Goal: Task Accomplishment & Management: Complete application form

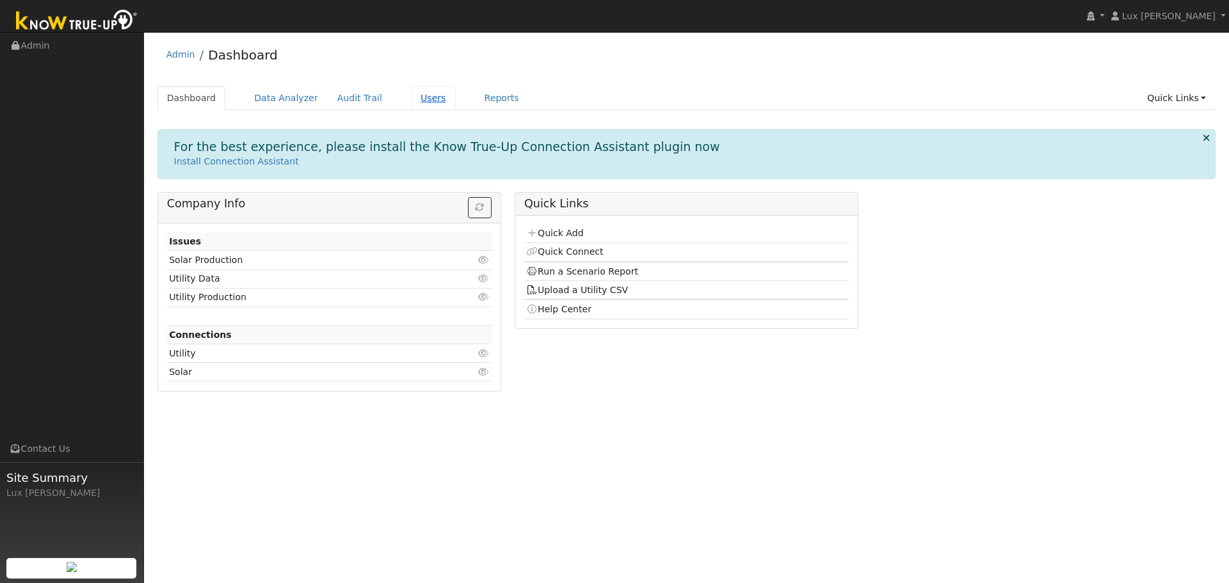
click at [411, 102] on link "Users" at bounding box center [433, 98] width 45 height 24
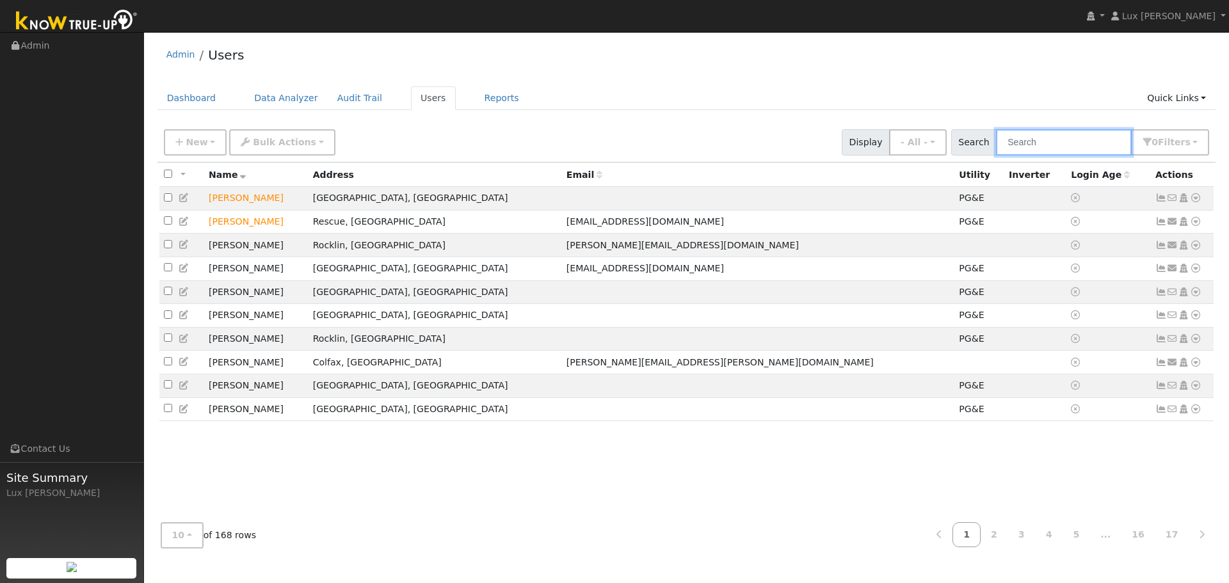
click at [1039, 136] on input "text" at bounding box center [1064, 142] width 136 height 26
paste input "[PERSON_NAME]"
type input "[PERSON_NAME]"
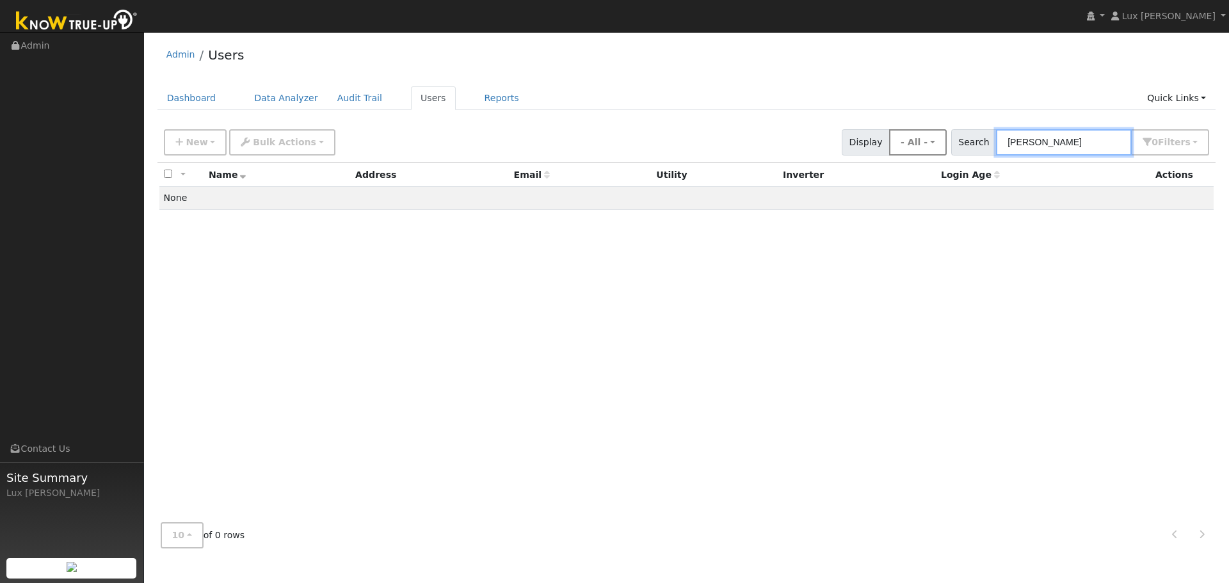
drag, startPoint x: 992, startPoint y: 141, endPoint x: 925, endPoint y: 150, distance: 67.2
click at [942, 147] on div "New Add User Quick Add Quick Connect Quick Convert Lead Bulk Actions Send Email…" at bounding box center [686, 140] width 1050 height 31
type input "john"
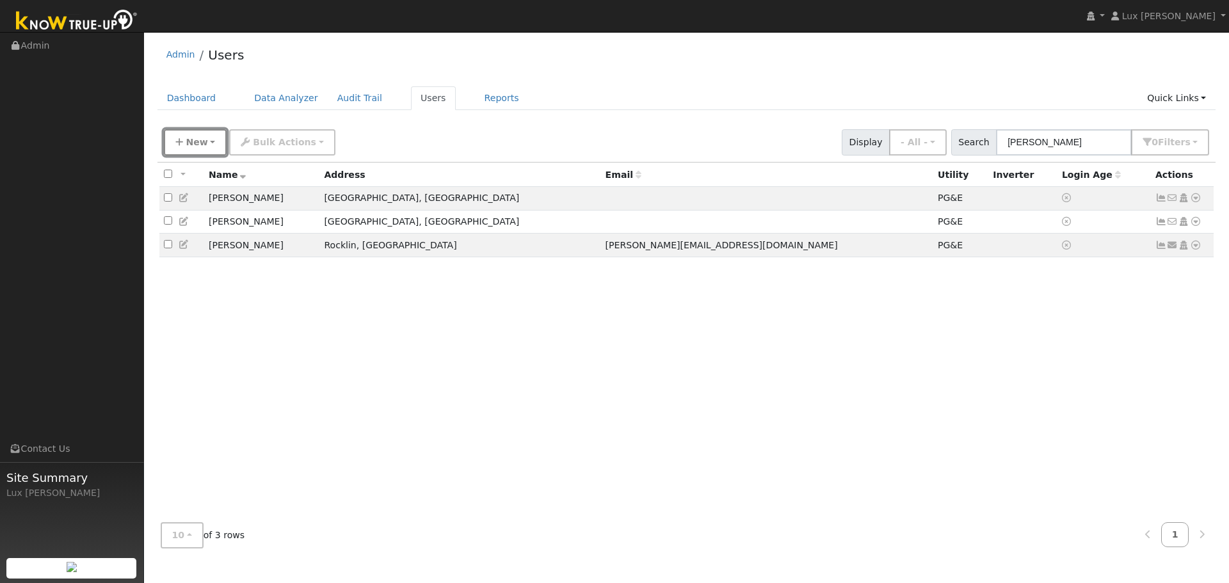
click at [202, 144] on span "New" at bounding box center [197, 142] width 22 height 10
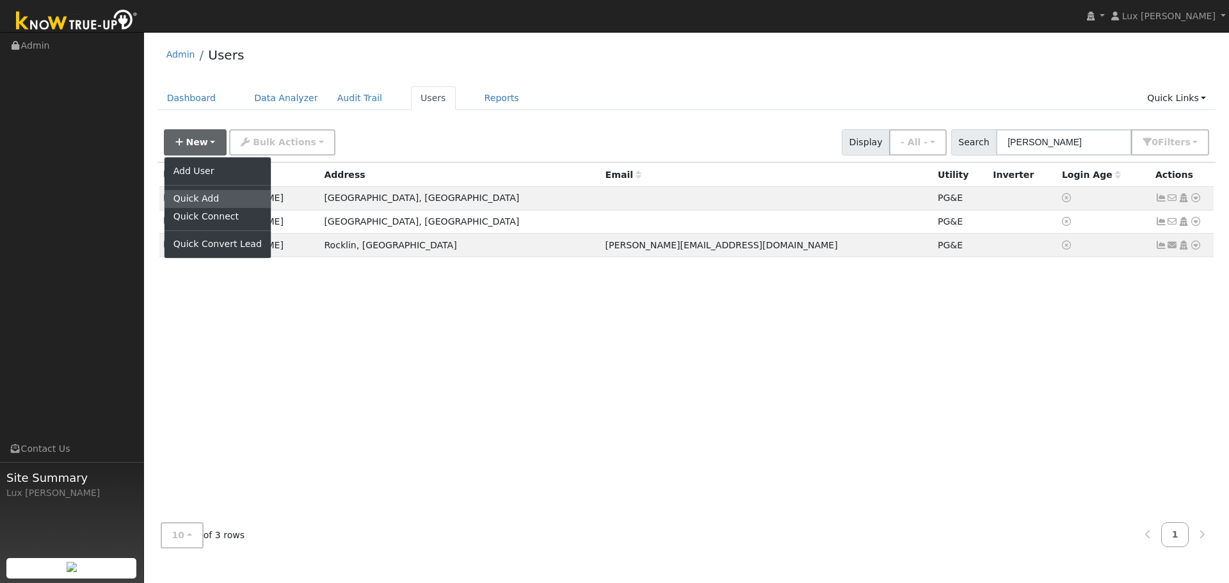
drag, startPoint x: 207, startPoint y: 198, endPoint x: 200, endPoint y: 42, distance: 156.9
click at [208, 198] on link "Quick Add" at bounding box center [217, 199] width 106 height 18
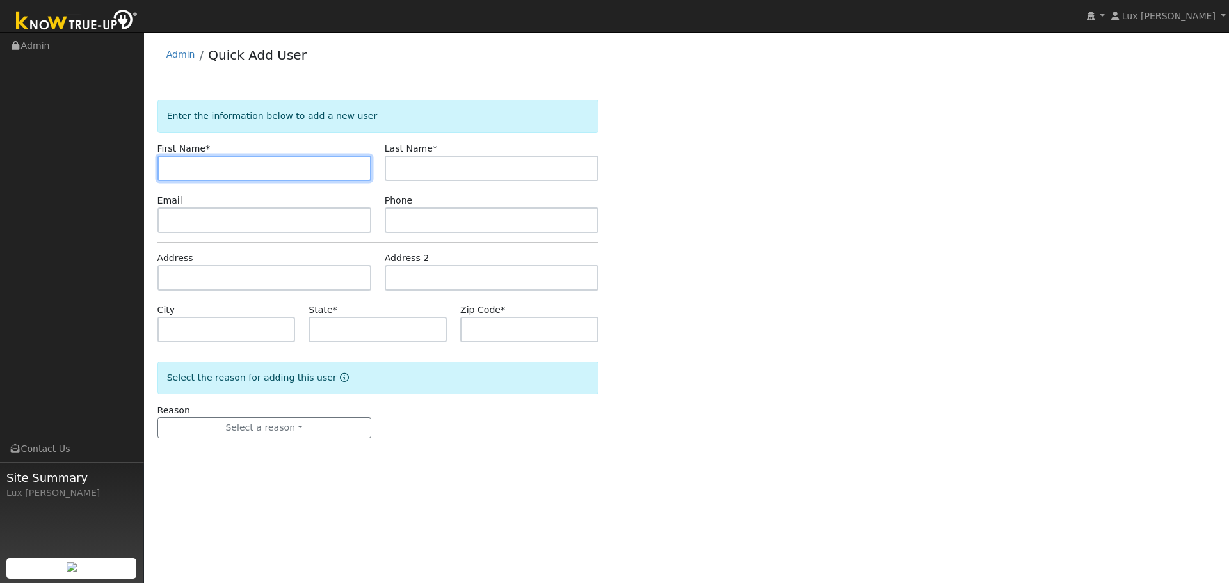
paste input "[PERSON_NAME]"
drag, startPoint x: 234, startPoint y: 171, endPoint x: 191, endPoint y: 179, distance: 44.2
click at [191, 179] on input "[PERSON_NAME]" at bounding box center [264, 169] width 214 height 26
type input "[PERSON_NAME]"
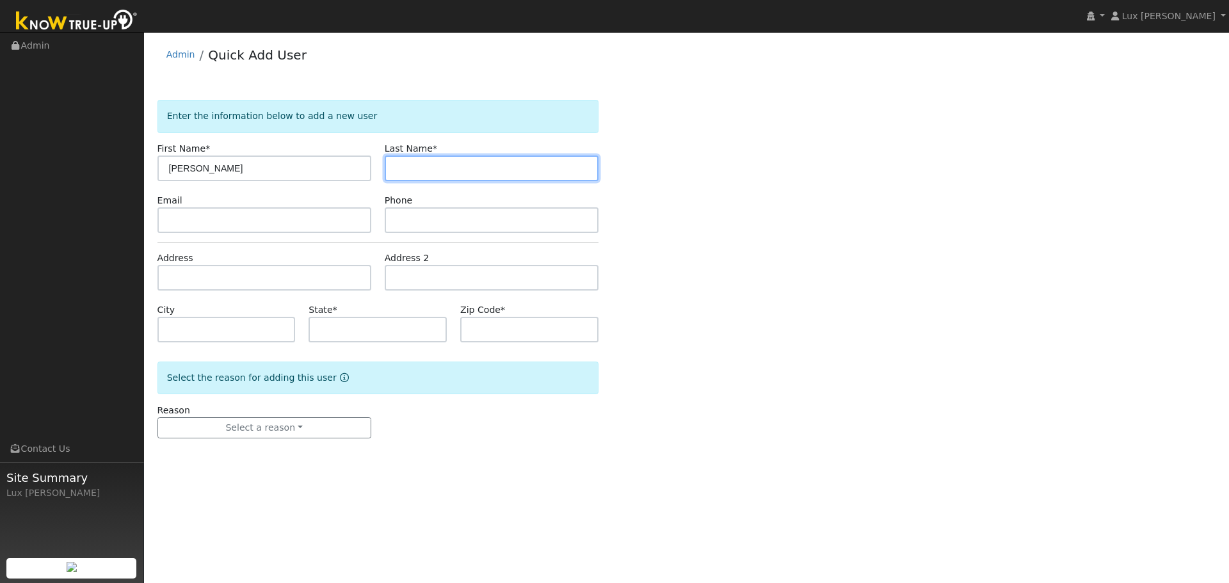
click at [409, 166] on input "text" at bounding box center [492, 169] width 214 height 26
paste input "[PERSON_NAME]"
type input "[PERSON_NAME]"
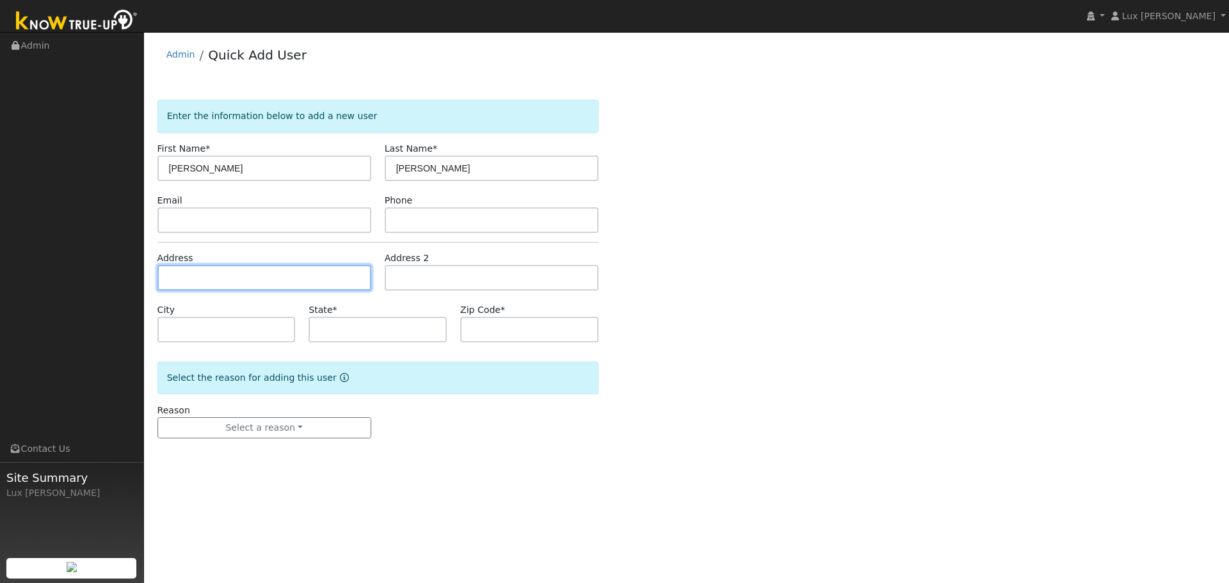
click at [223, 275] on input "text" at bounding box center [264, 278] width 214 height 26
paste input "[STREET_ADDRESS]"
type input "[STREET_ADDRESS]"
type input "[GEOGRAPHIC_DATA]"
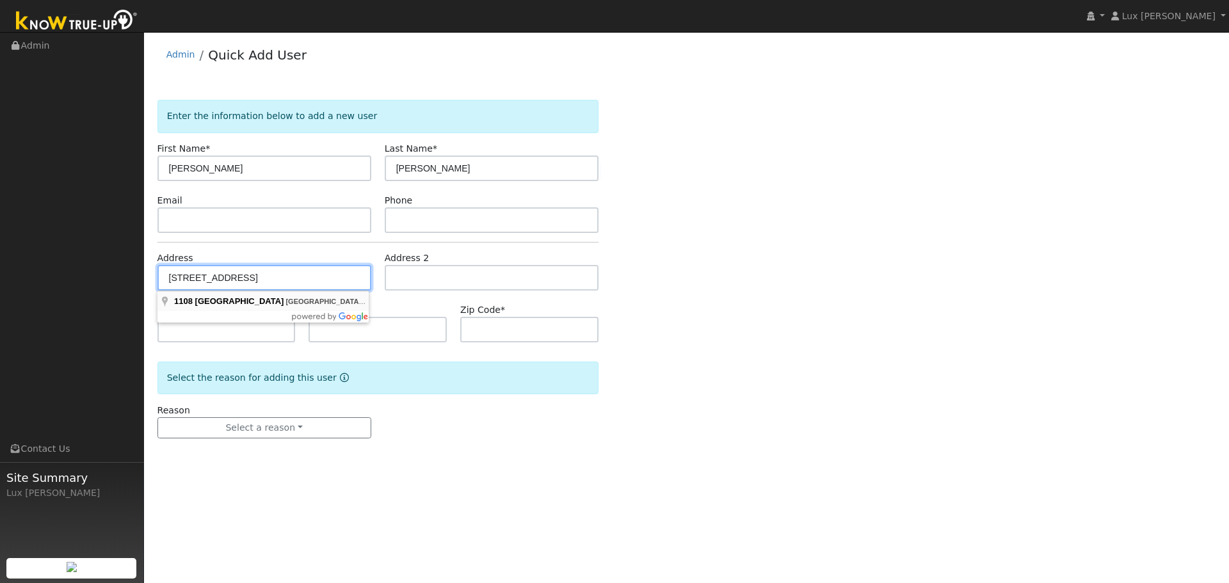
type input "CA"
type input "95762"
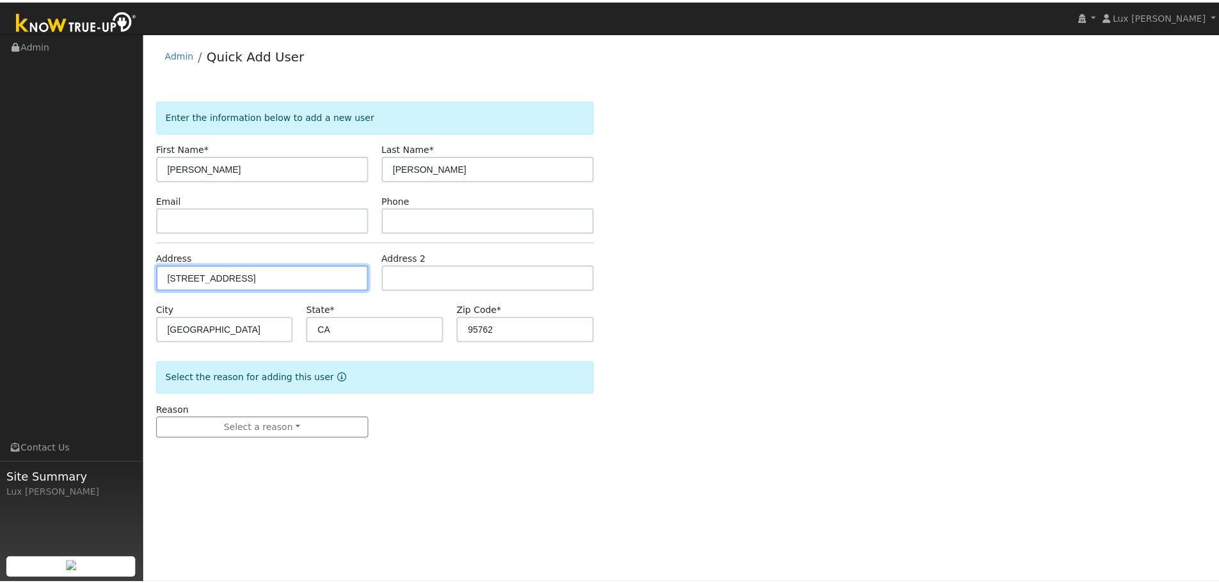
scroll to position [0, 0]
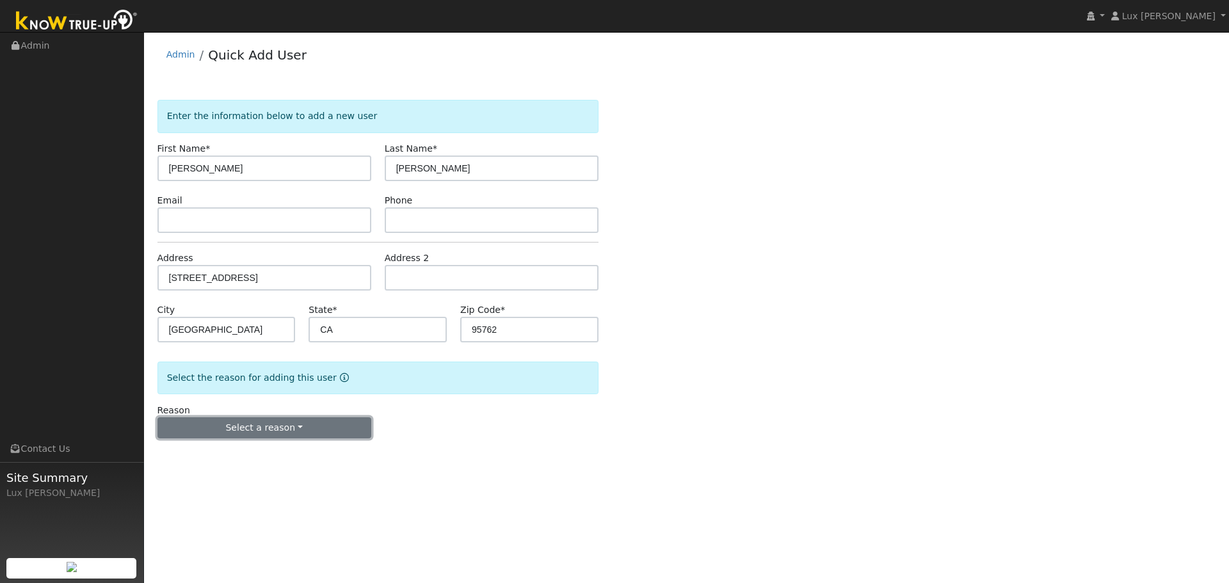
click at [301, 427] on button "Select a reason" at bounding box center [264, 428] width 214 height 22
click at [257, 472] on link "New customer adding solar" at bounding box center [228, 472] width 141 height 18
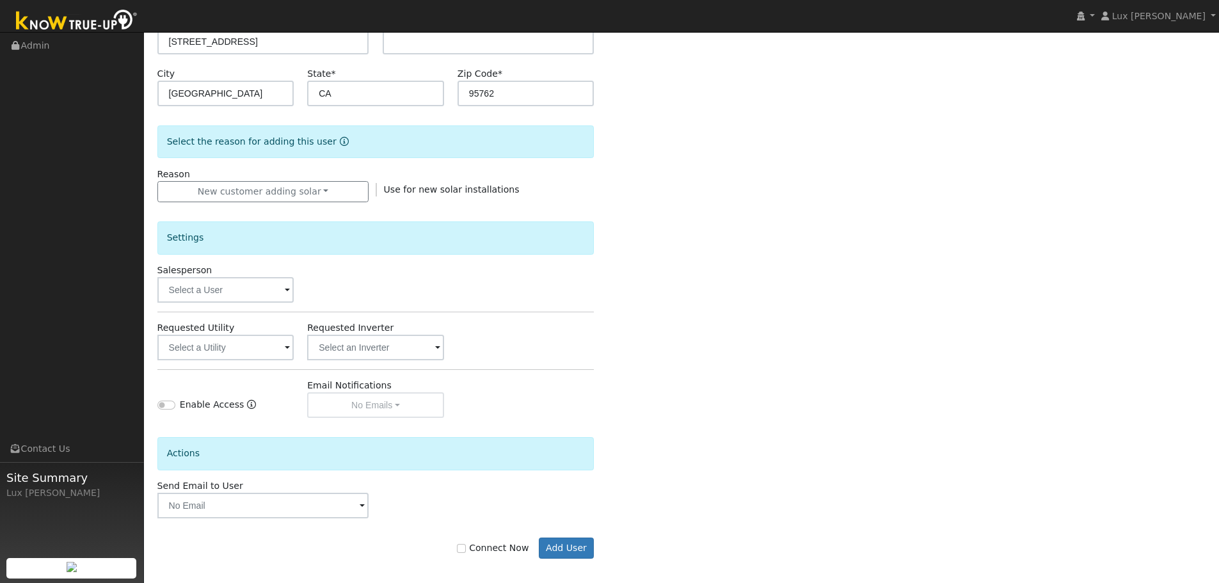
scroll to position [244, 0]
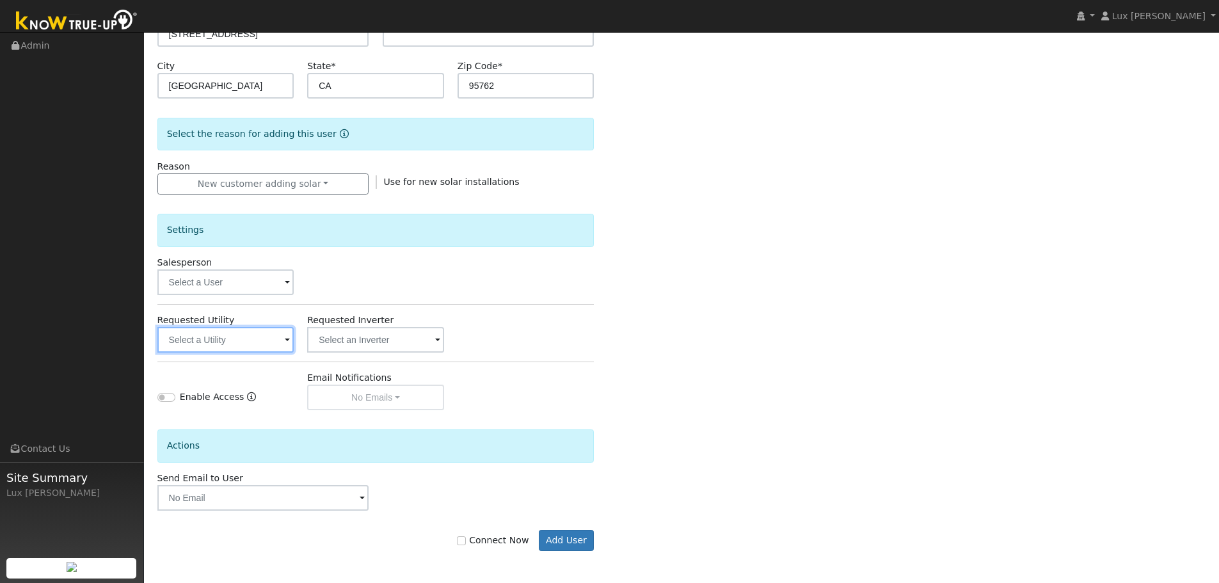
click at [244, 344] on input "text" at bounding box center [225, 340] width 137 height 26
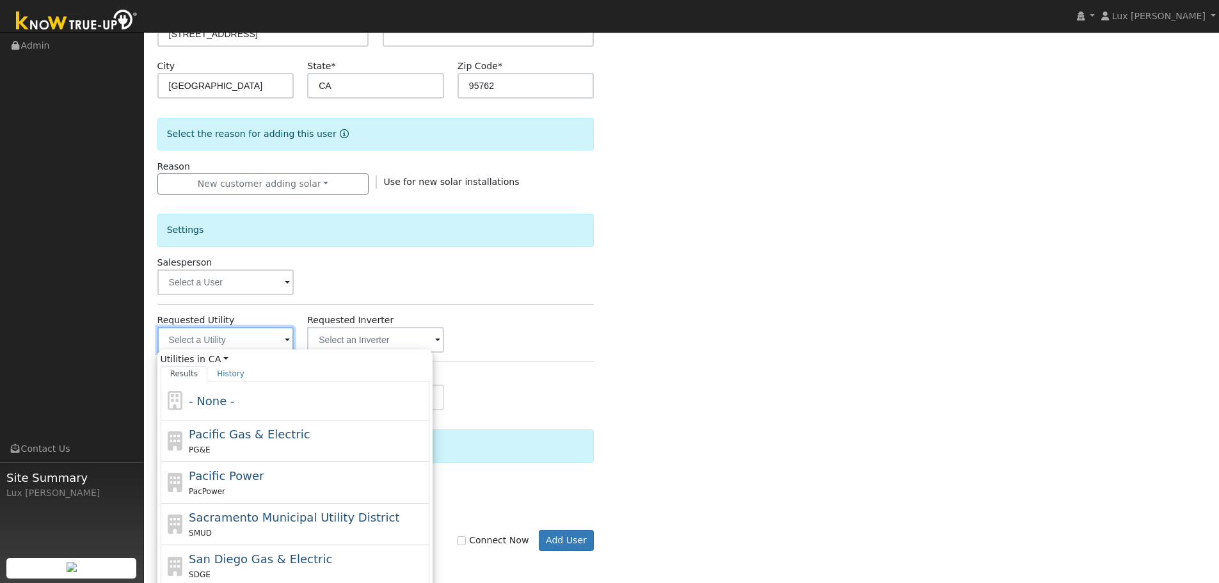
click at [242, 340] on input "text" at bounding box center [225, 340] width 137 height 26
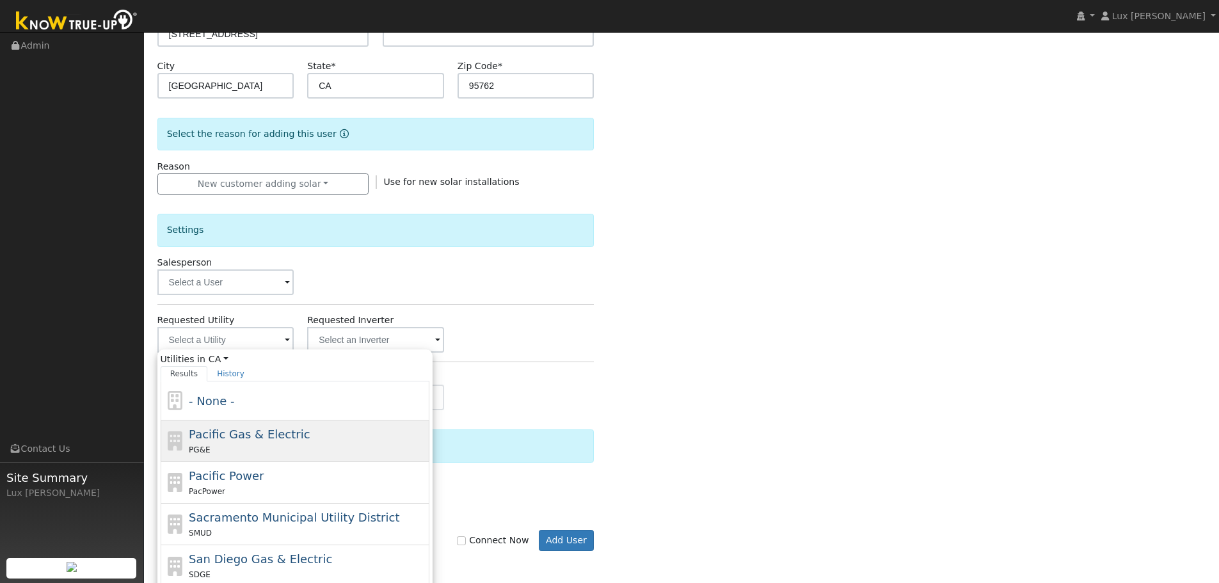
click at [276, 445] on div "PG&E" at bounding box center [307, 449] width 237 height 13
type input "Pacific Gas & Electric"
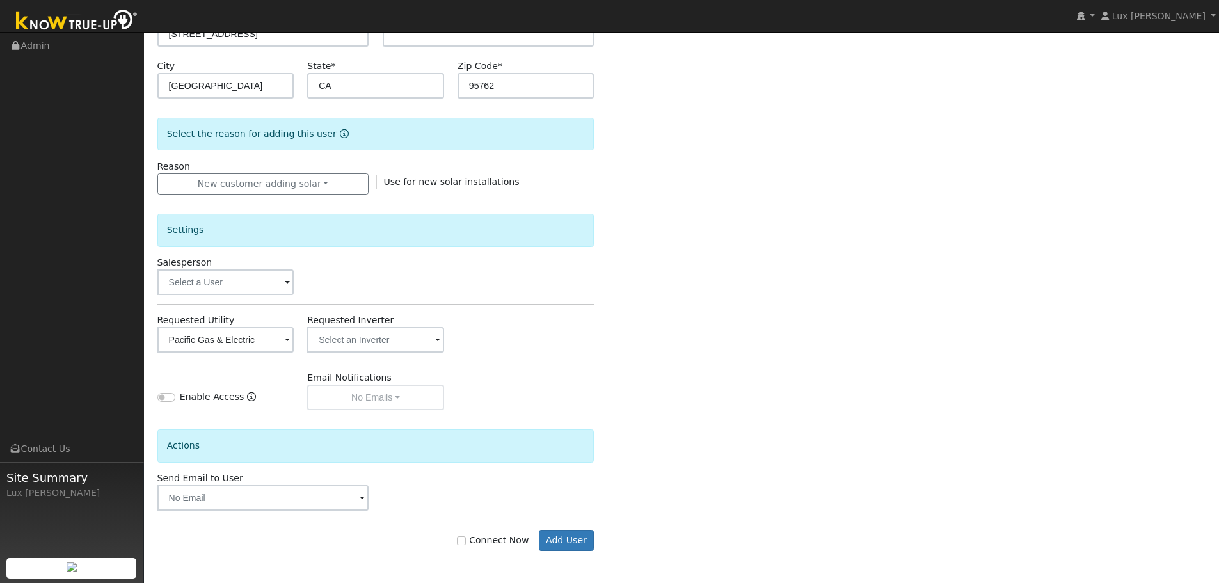
click at [506, 543] on label "Connect Now" at bounding box center [493, 540] width 72 height 13
click at [466, 543] on input "Connect Now" at bounding box center [461, 540] width 9 height 9
checkbox input "true"
click at [552, 539] on button "Add User" at bounding box center [567, 541] width 56 height 22
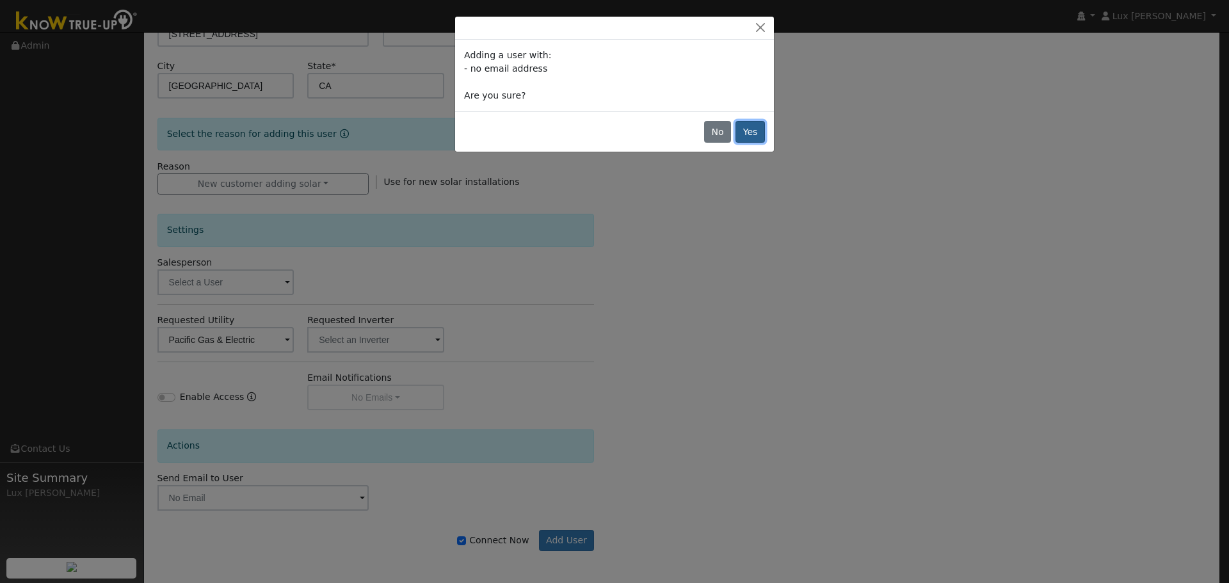
click at [758, 130] on button "Yes" at bounding box center [749, 132] width 29 height 22
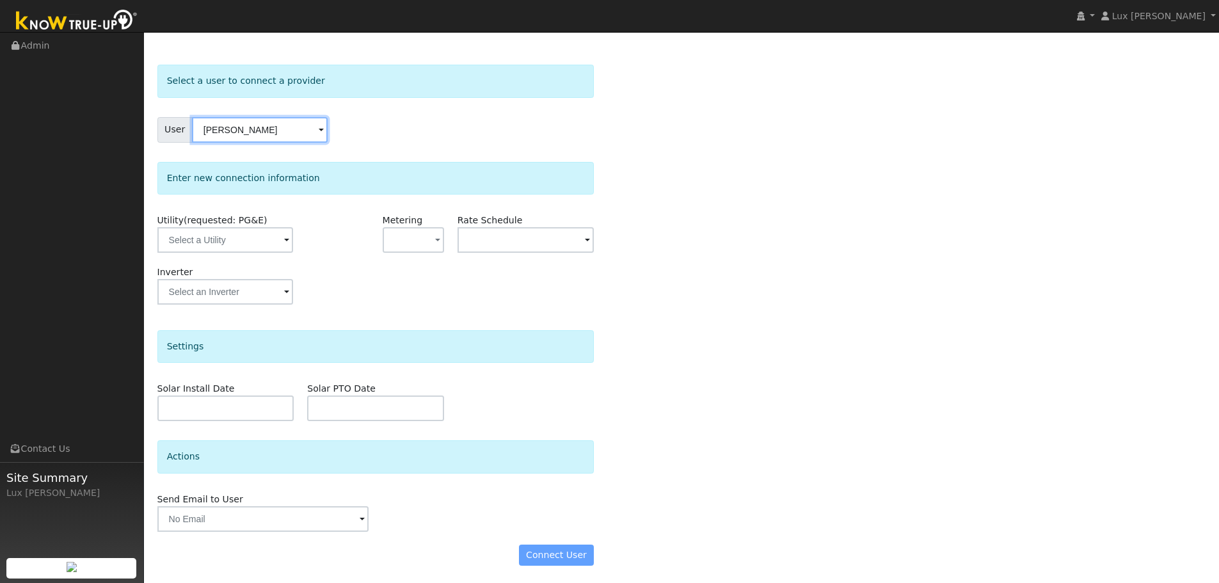
scroll to position [37, 0]
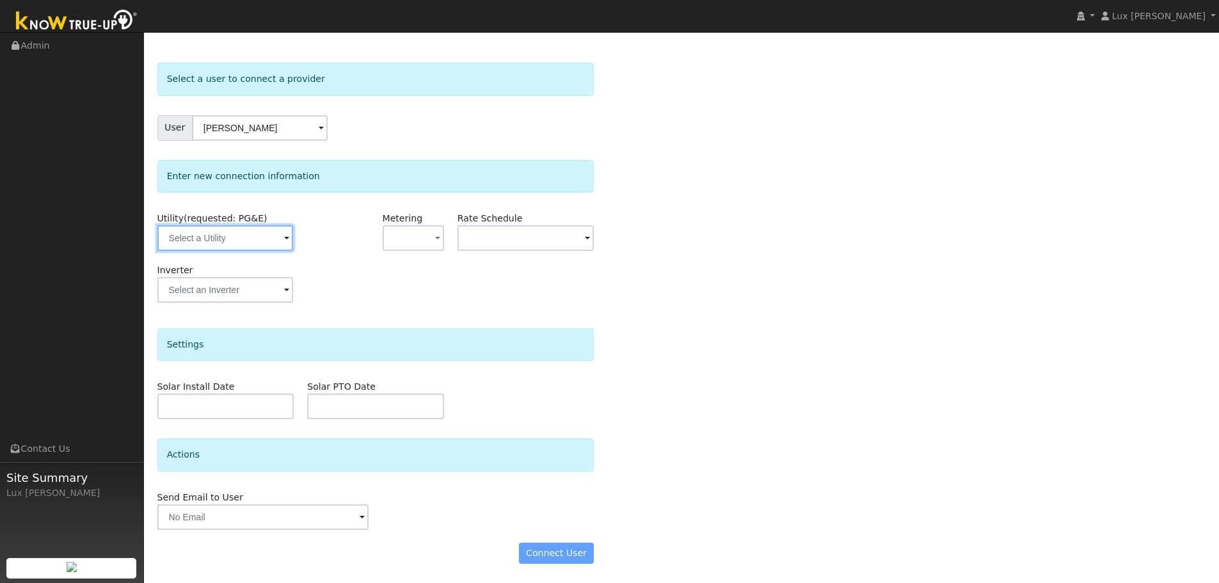
click at [250, 239] on input "text" at bounding box center [225, 238] width 136 height 26
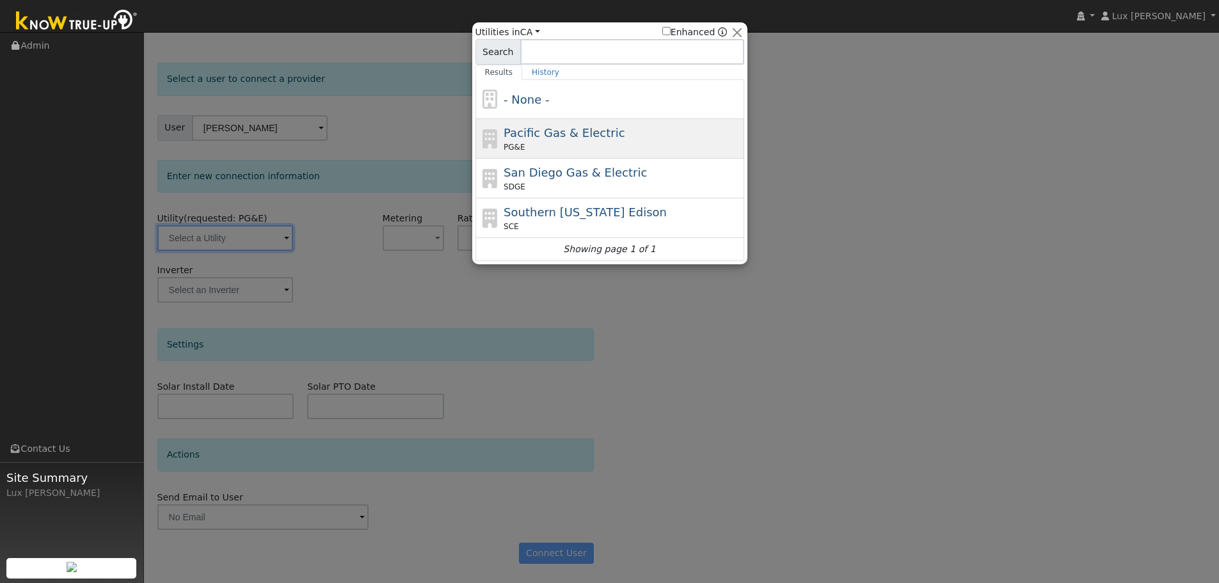
click at [588, 139] on span "Pacific Gas & Electric" at bounding box center [564, 132] width 121 height 13
type input "PG&E"
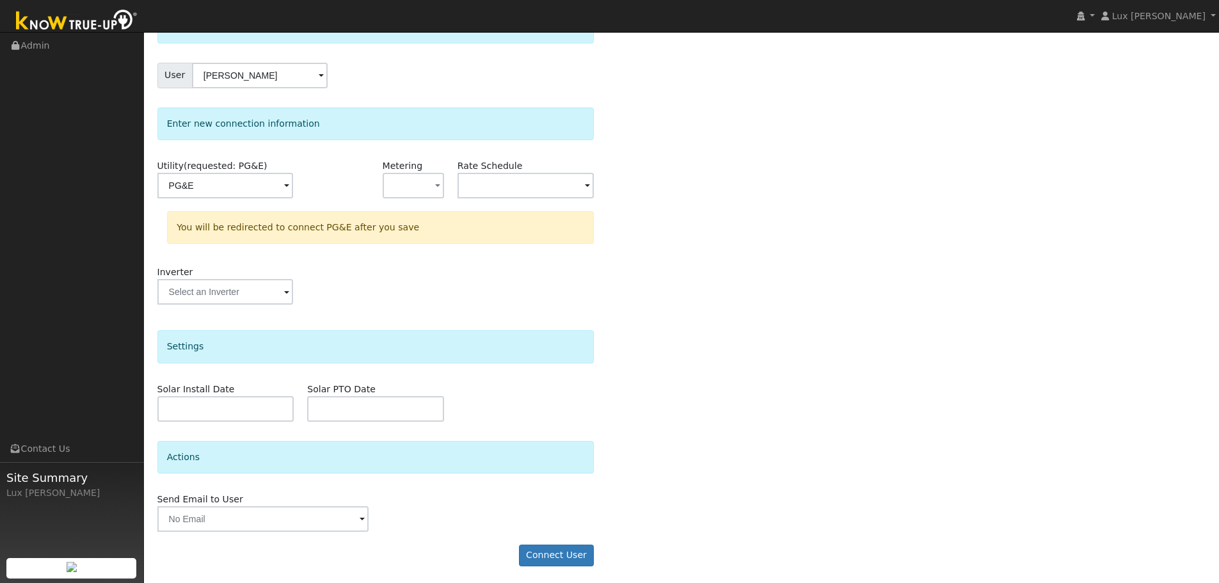
scroll to position [92, 0]
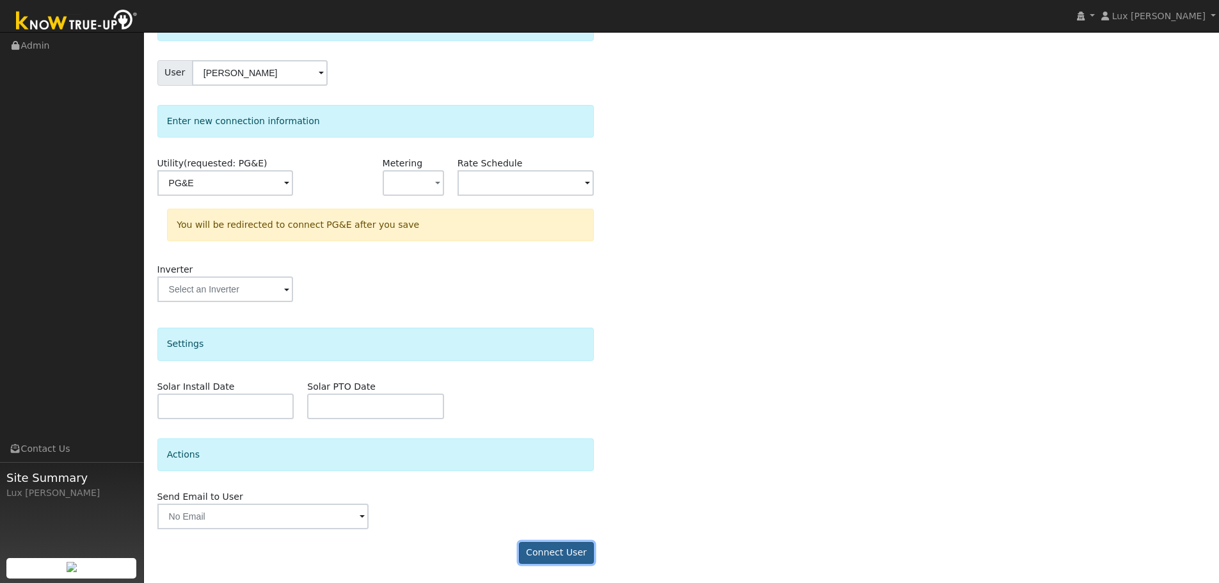
click at [564, 558] on button "Connect User" at bounding box center [557, 553] width 76 height 22
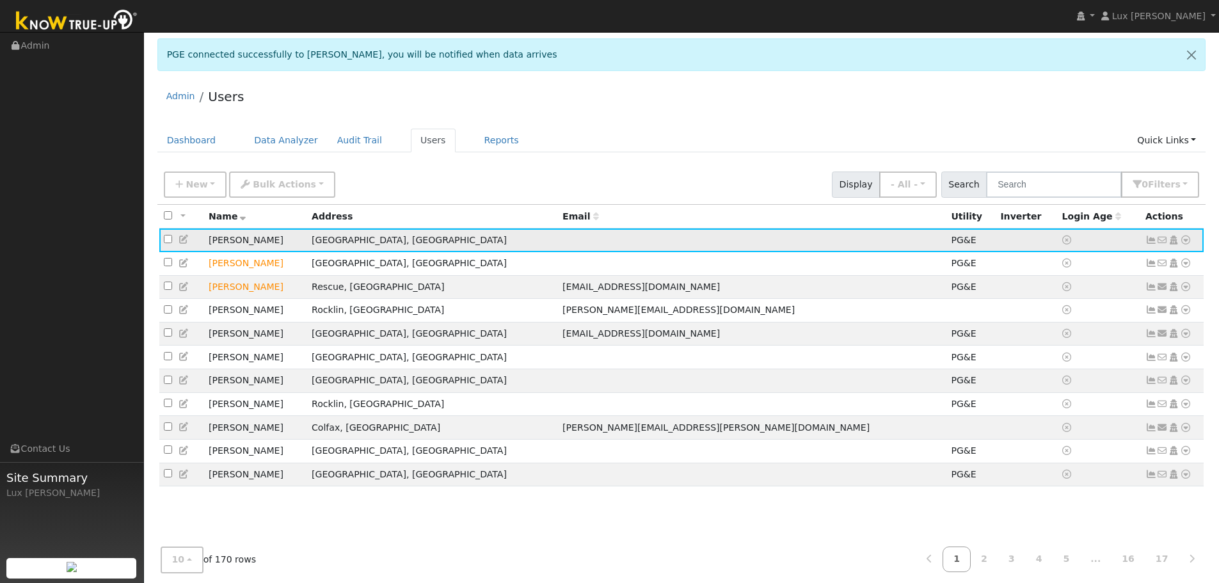
click at [1191, 242] on td "No email address Send Email... Copy a Link Reset Password Open Access Data Anal…" at bounding box center [1172, 240] width 63 height 24
click at [1186, 242] on icon at bounding box center [1186, 240] width 12 height 9
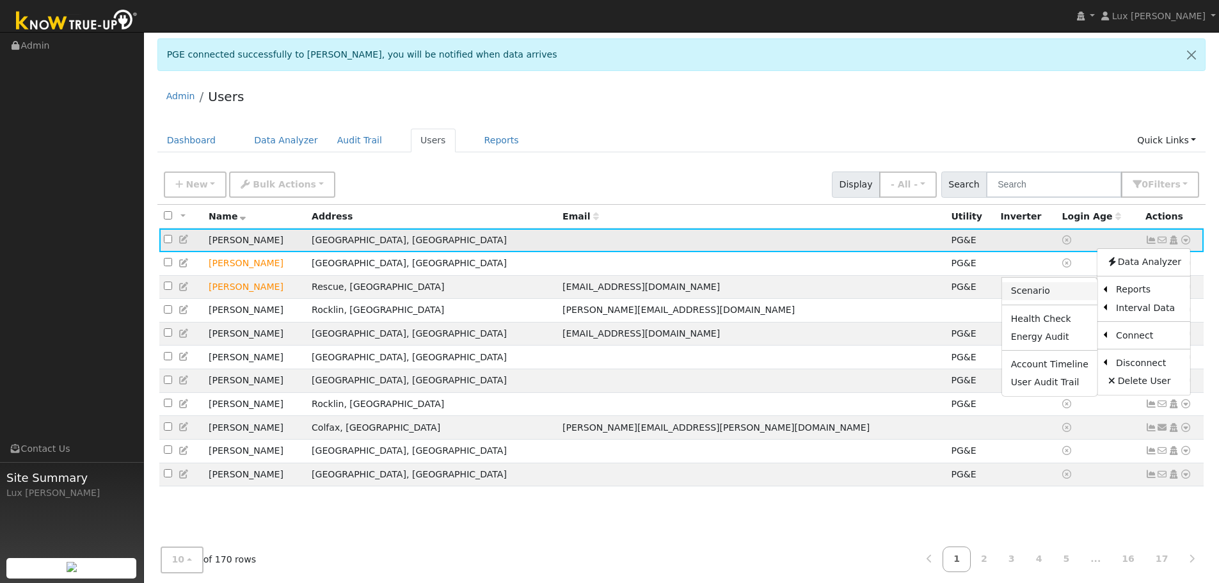
click at [1067, 292] on link "Scenario" at bounding box center [1049, 291] width 95 height 18
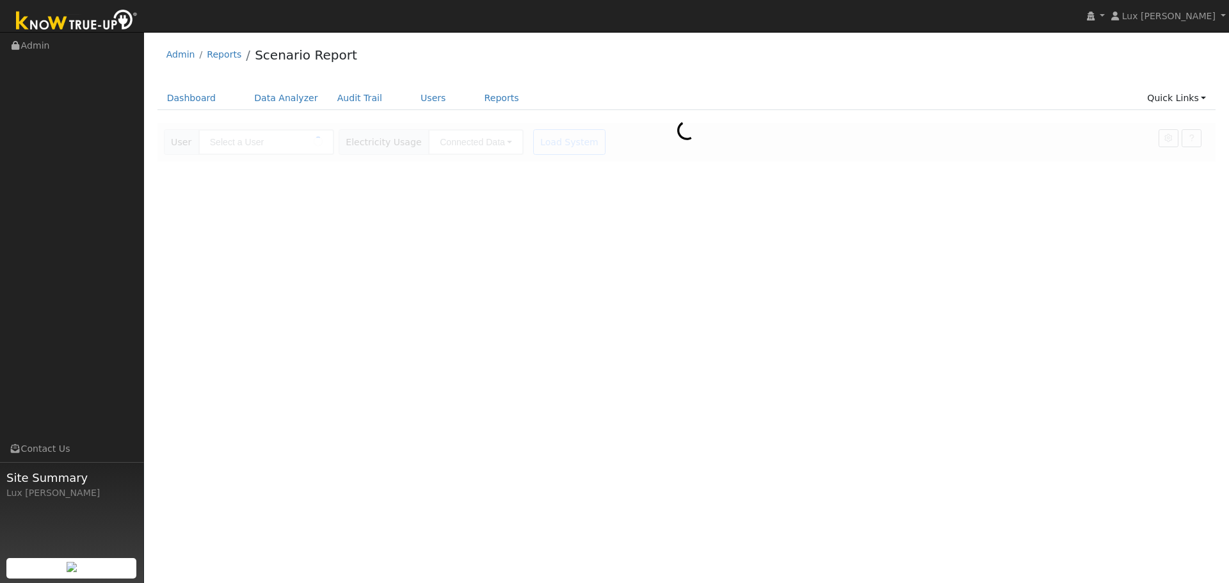
type input "[PERSON_NAME]"
